Goal: Information Seeking & Learning: Learn about a topic

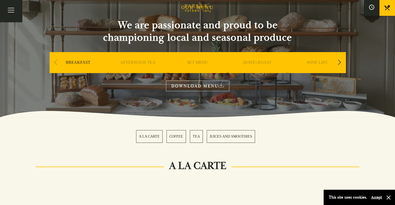
scroll to position [19, 0]
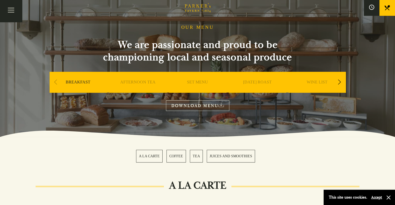
click at [198, 82] on link "SET MENU" at bounding box center [197, 90] width 21 height 21
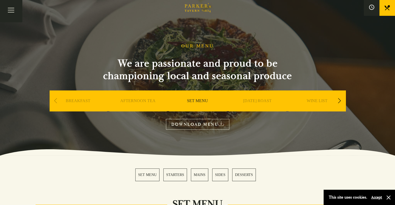
drag, startPoint x: 198, startPoint y: 82, endPoint x: 72, endPoint y: 65, distance: 127.3
click at [72, 65] on div "OUR MENU We are passionate and proud to be championing local and seasonal produ…" at bounding box center [198, 86] width 312 height 86
click at [260, 102] on link "[DATE] ROAST" at bounding box center [257, 108] width 29 height 21
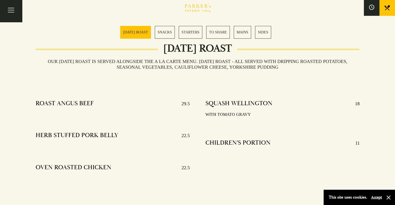
scroll to position [156, 0]
